Goal: Task Accomplishment & Management: Use online tool/utility

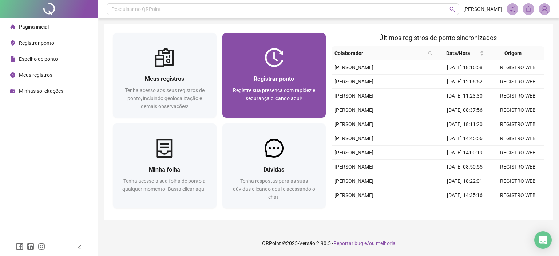
click at [256, 80] on span "Registrar ponto" at bounding box center [274, 78] width 40 height 7
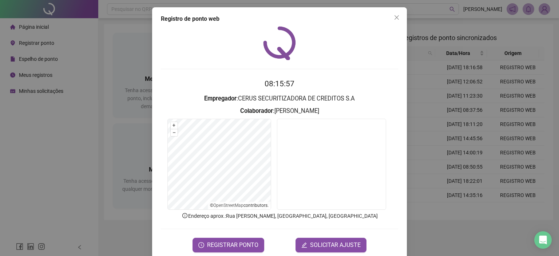
click at [397, 21] on button "Close" at bounding box center [397, 18] width 12 height 12
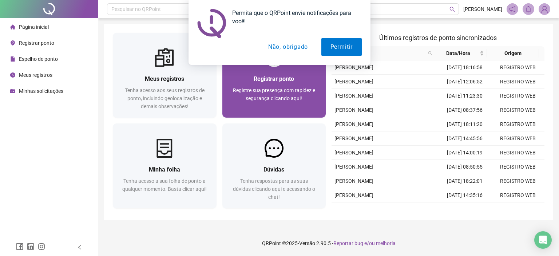
click at [249, 91] on span "Registre sua presença com rapidez e segurança clicando aqui!" at bounding box center [274, 94] width 82 height 14
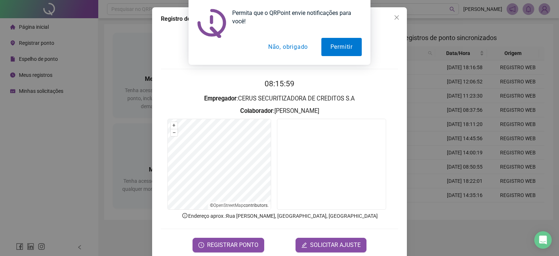
drag, startPoint x: 296, startPoint y: 51, endPoint x: 293, endPoint y: 70, distance: 19.6
click at [296, 51] on button "Não, obrigado" at bounding box center [288, 47] width 58 height 18
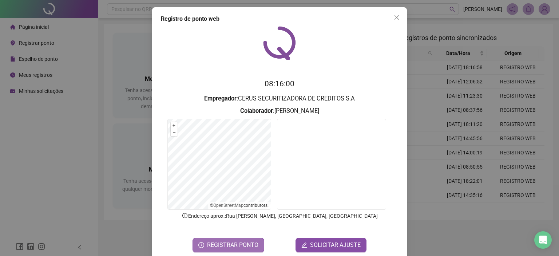
click at [231, 242] on span "REGISTRAR PONTO" at bounding box center [232, 245] width 51 height 9
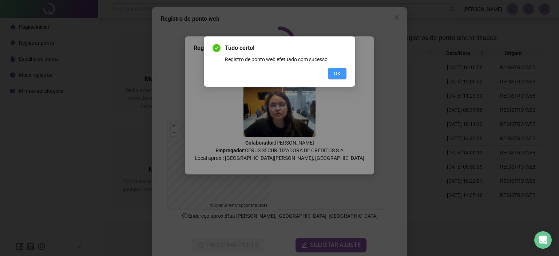
click at [341, 74] on span "OK" at bounding box center [337, 74] width 7 height 8
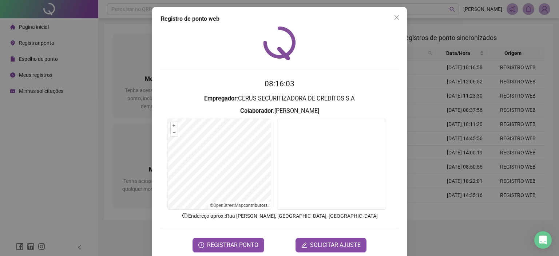
click at [394, 18] on icon "close" at bounding box center [397, 18] width 6 height 6
